Goal: Browse casually

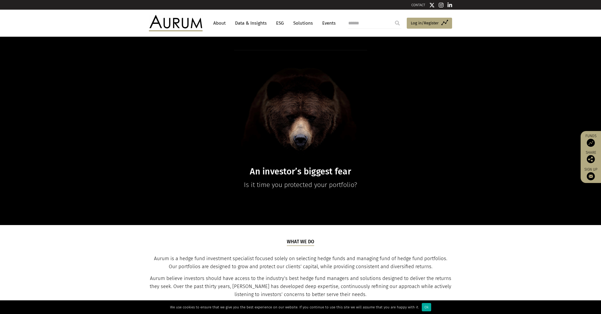
drag, startPoint x: 27, startPoint y: 228, endPoint x: 31, endPoint y: 199, distance: 29.5
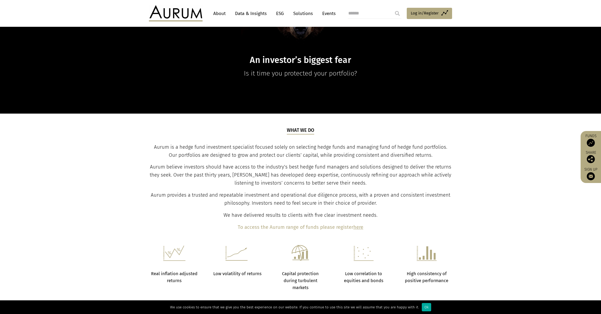
scroll to position [113, 0]
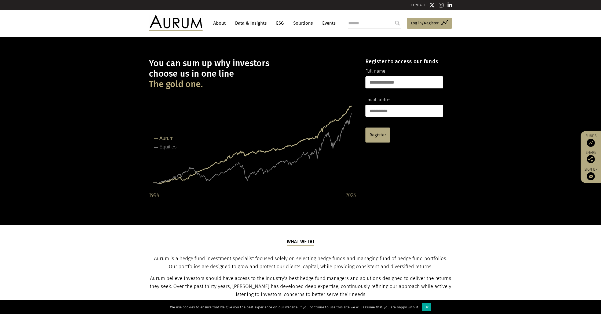
scroll to position [1, 0]
